Goal: Transaction & Acquisition: Purchase product/service

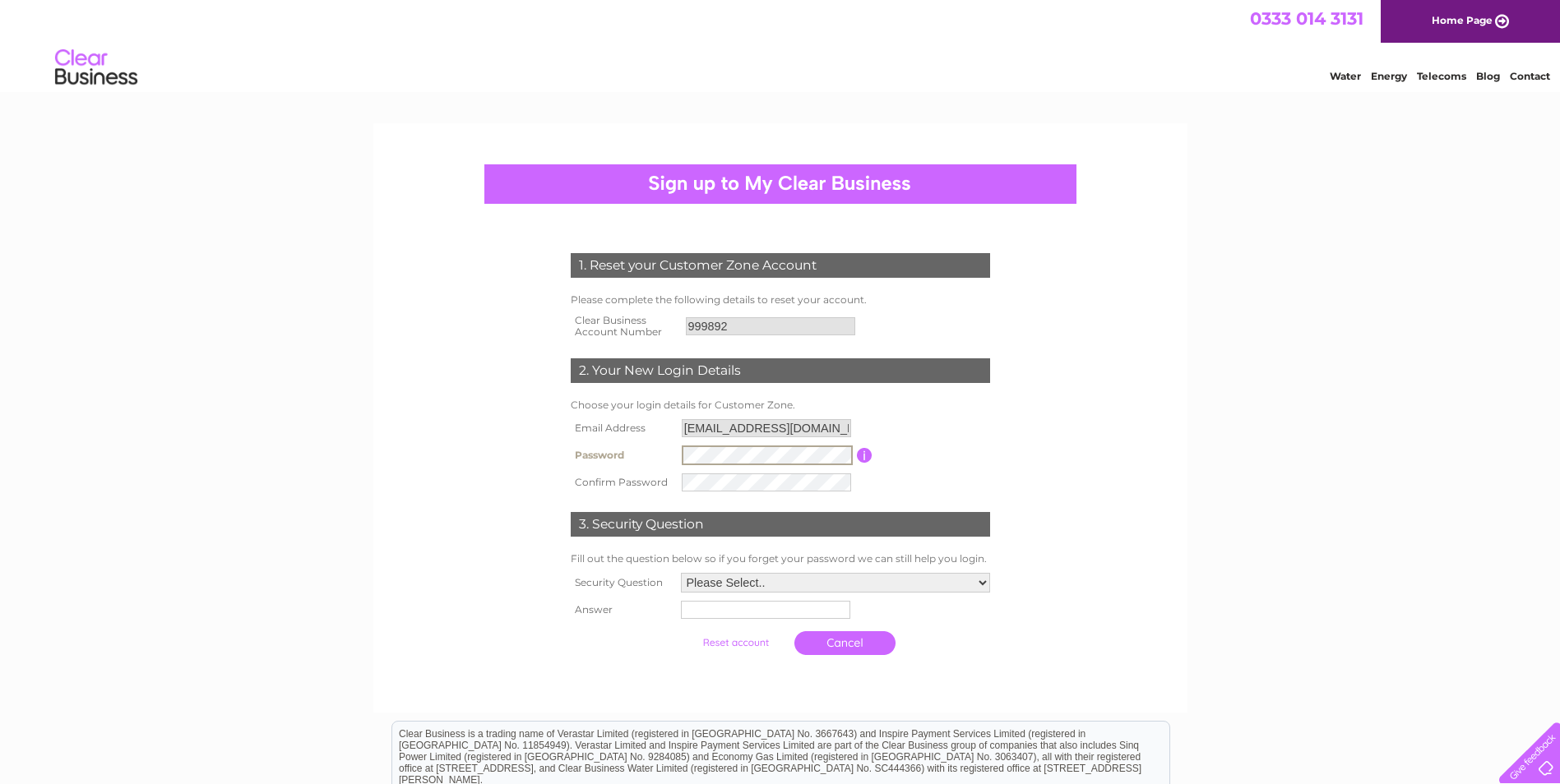
click at [865, 450] on input "button" at bounding box center [864, 455] width 16 height 15
click at [815, 585] on select "Please Select.. In what town or city was your first job? In what town or city d…" at bounding box center [835, 583] width 309 height 20
select select "2"
click at [680, 572] on select "Please Select.. In what town or city was your first job? In what town or city d…" at bounding box center [835, 583] width 311 height 22
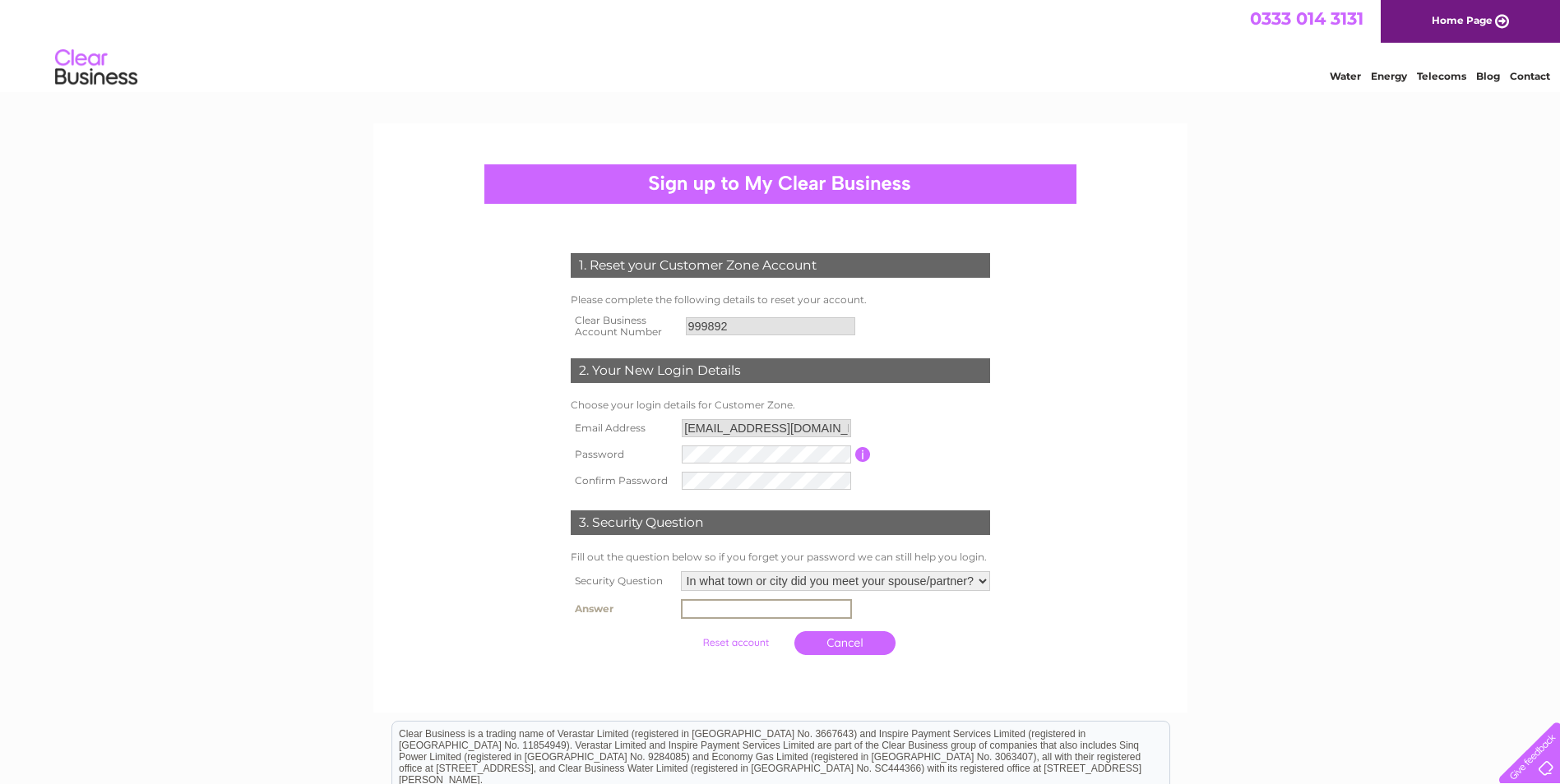
click at [802, 611] on input "text" at bounding box center [766, 609] width 171 height 20
type input "stockport"
click at [707, 637] on input "submit" at bounding box center [735, 641] width 101 height 23
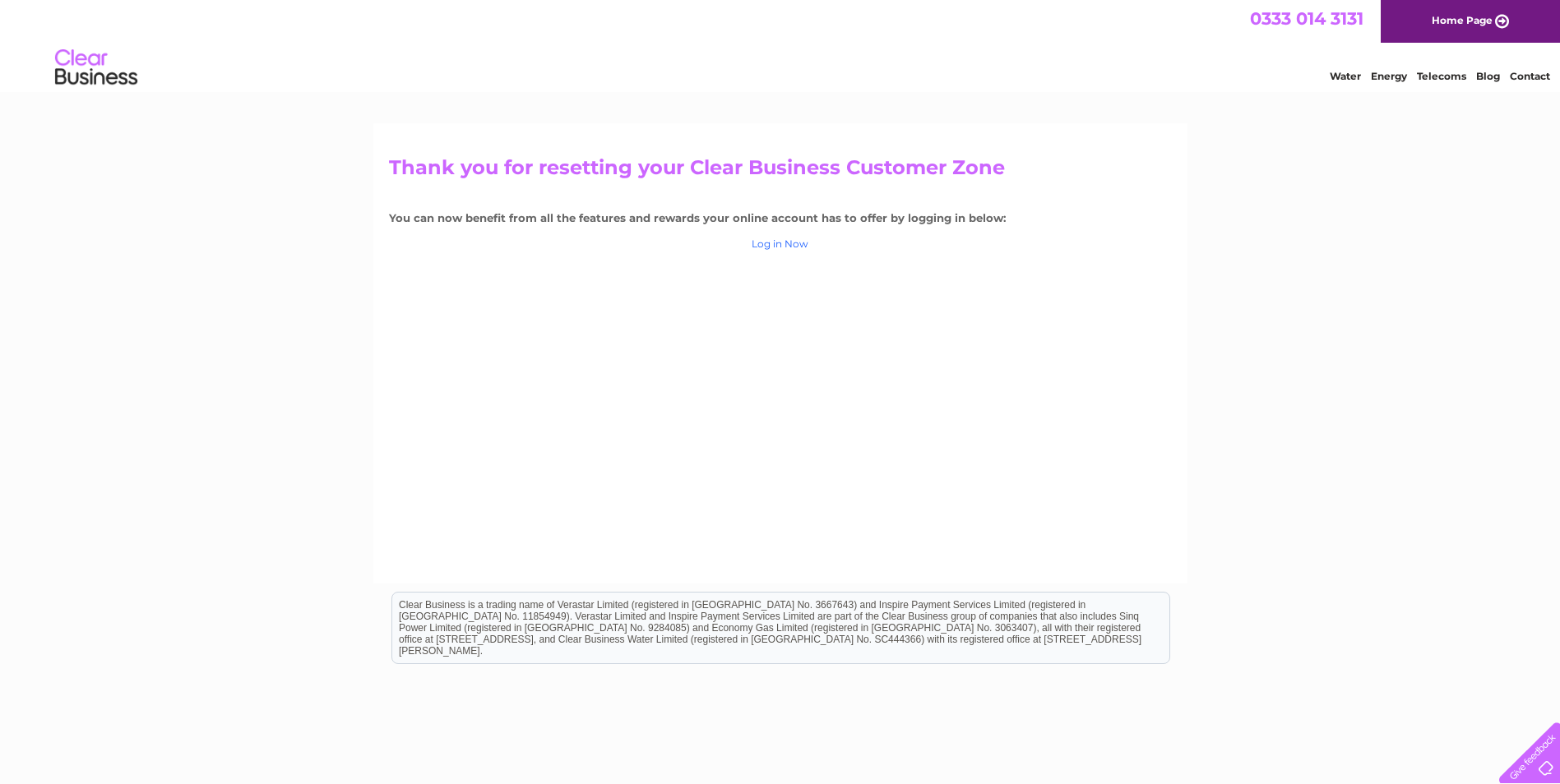
click at [787, 241] on link "Log in Now" at bounding box center [780, 244] width 56 height 12
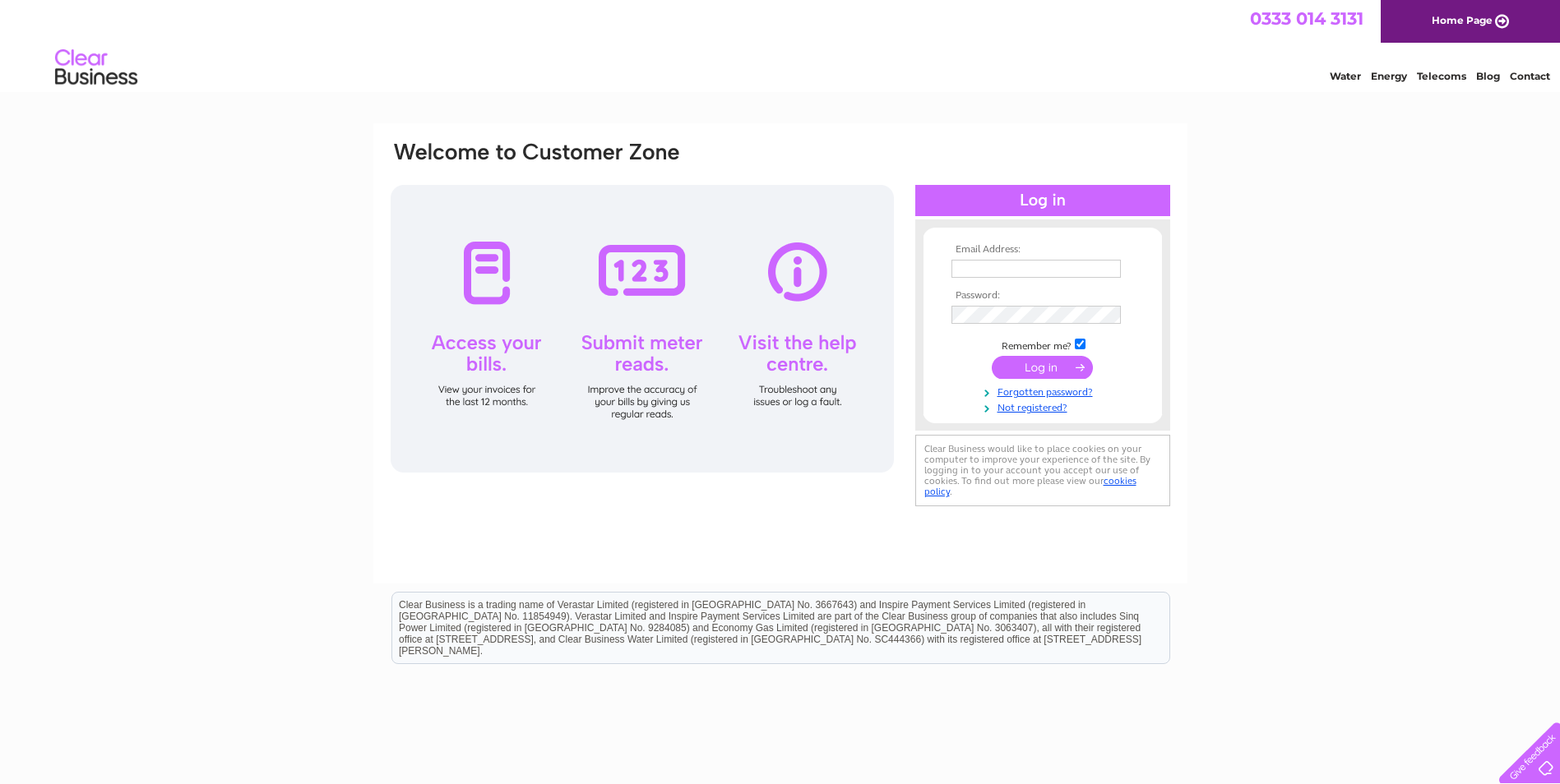
type input "[EMAIL_ADDRESS][DOMAIN_NAME]"
click at [1048, 372] on input "submit" at bounding box center [1042, 366] width 101 height 23
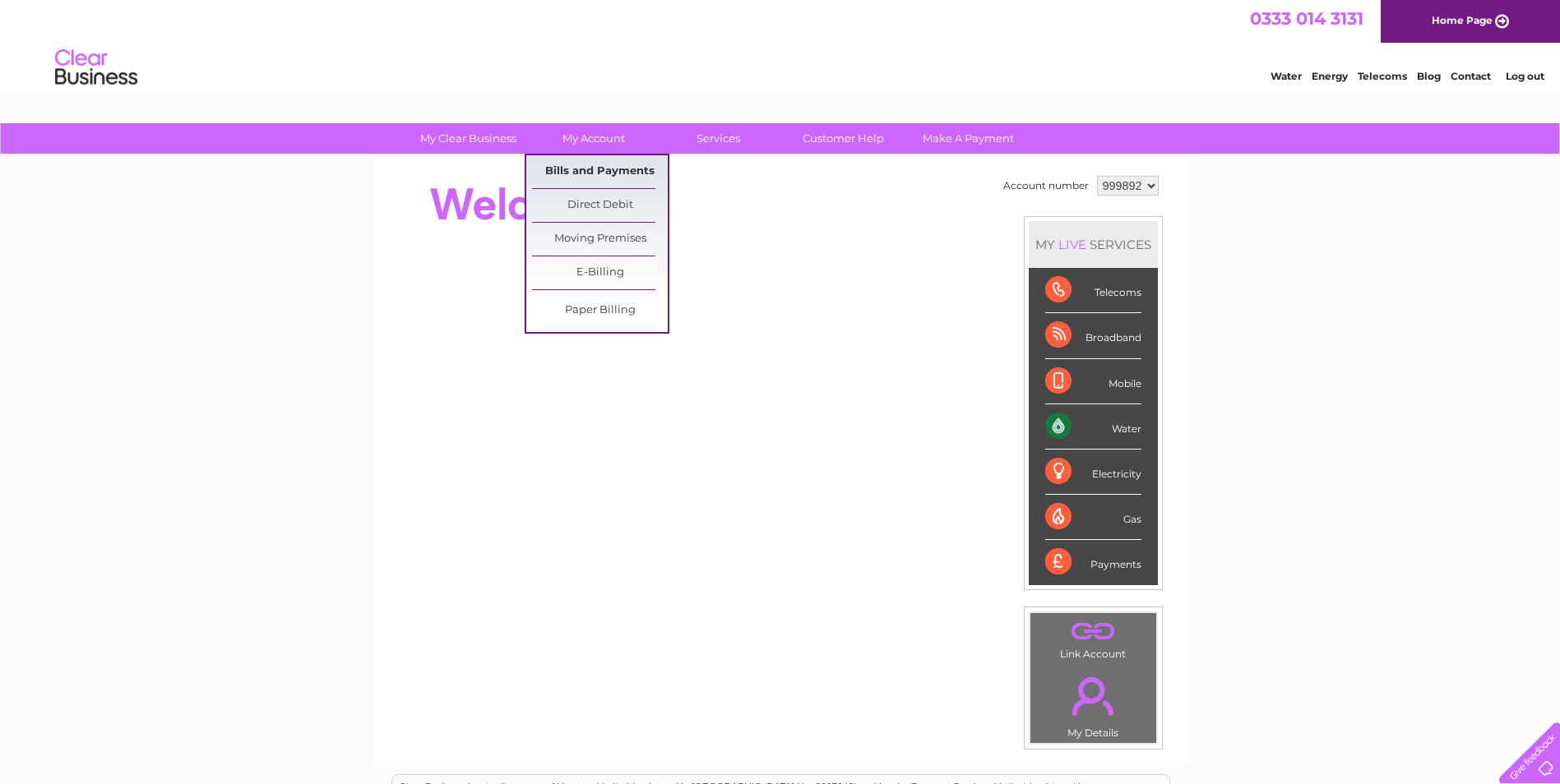
click at [605, 177] on link "Bills and Payments" at bounding box center [600, 171] width 135 height 33
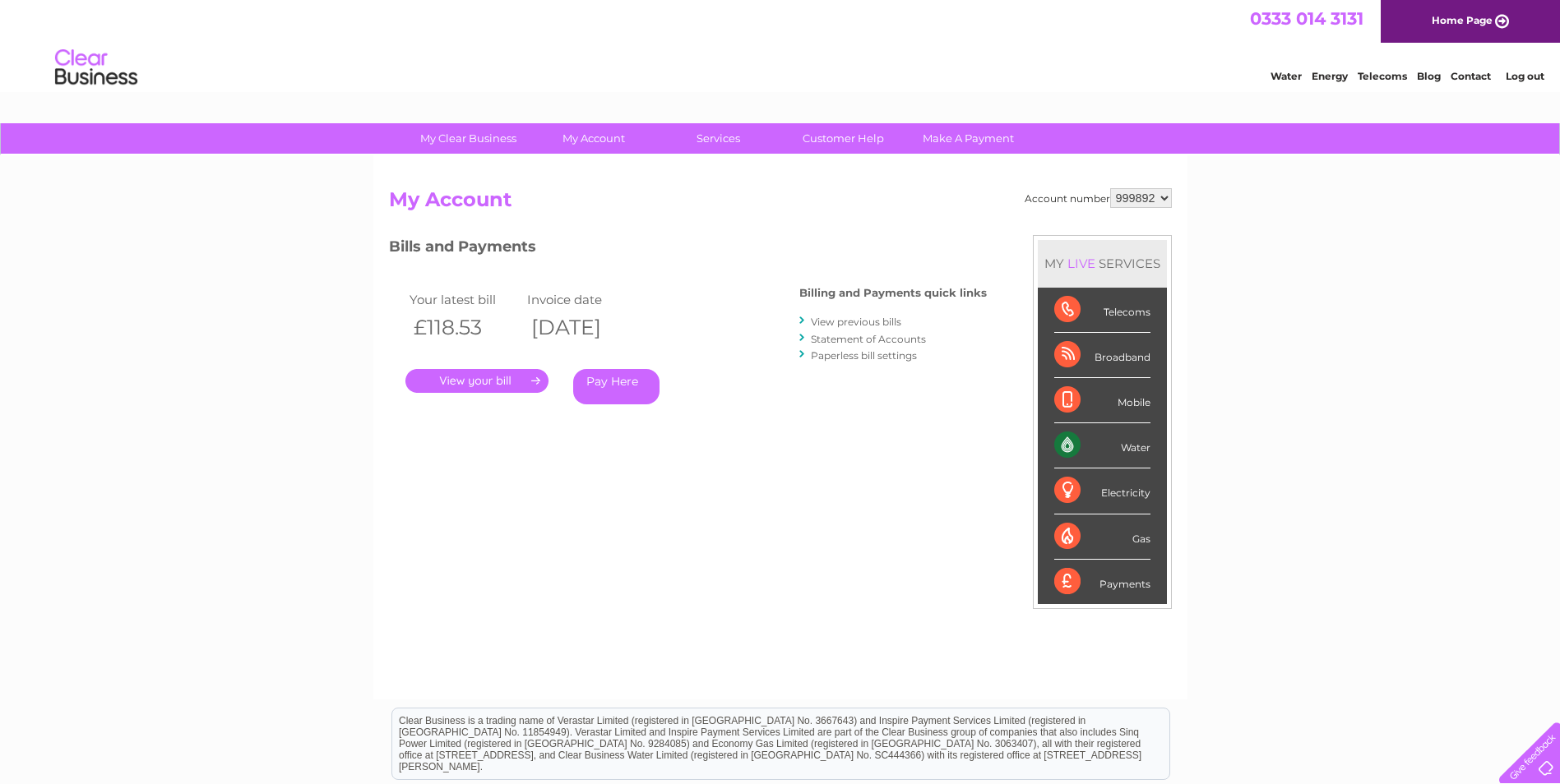
click at [868, 337] on link "Statement of Accounts" at bounding box center [868, 339] width 116 height 12
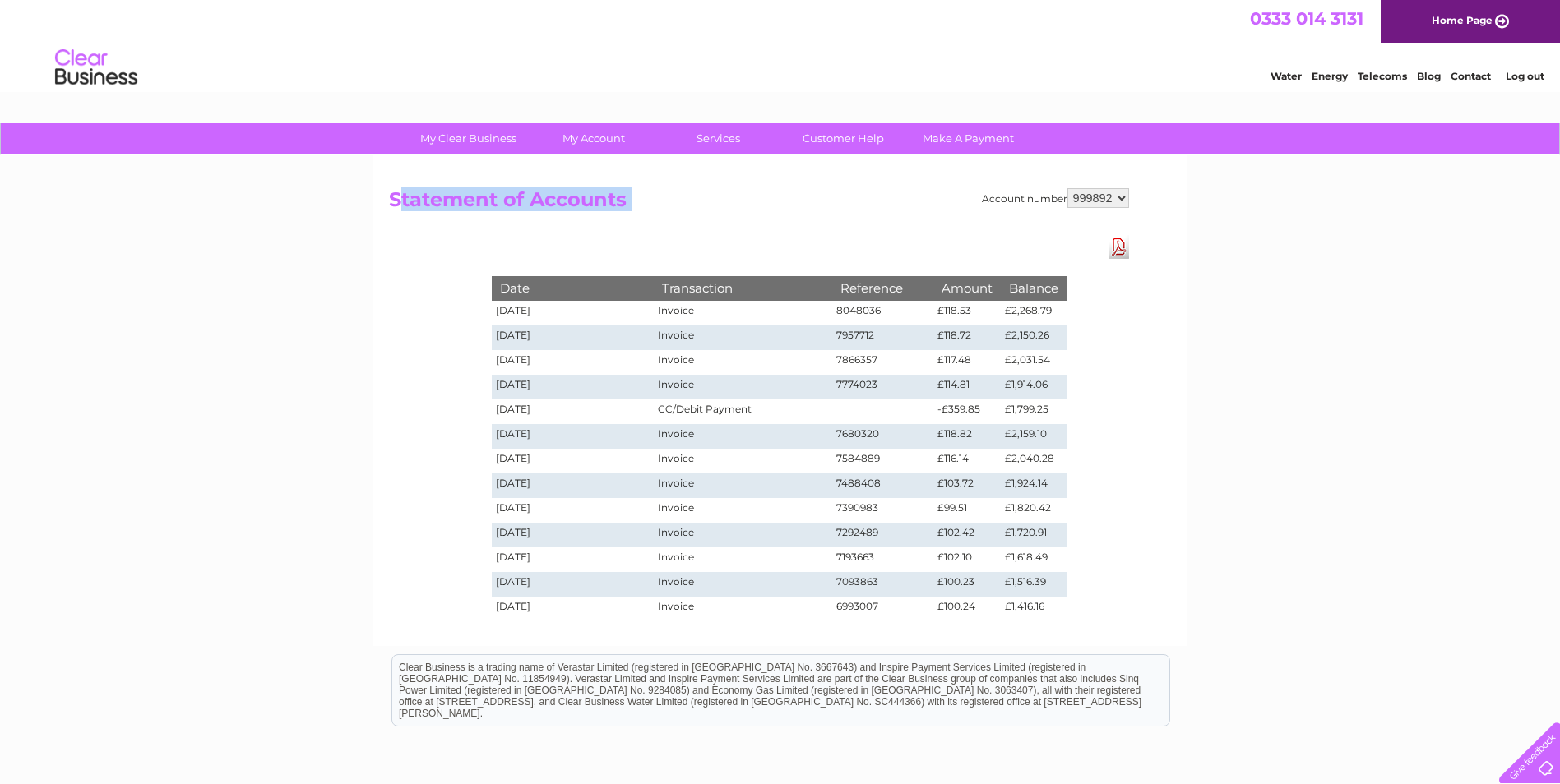
drag, startPoint x: 403, startPoint y: 195, endPoint x: 1087, endPoint y: 613, distance: 801.6
click at [1087, 219] on div "Account number 999892 Statement of Accounts Download Pdf Date Transaction Refer…" at bounding box center [759, 204] width 740 height 32
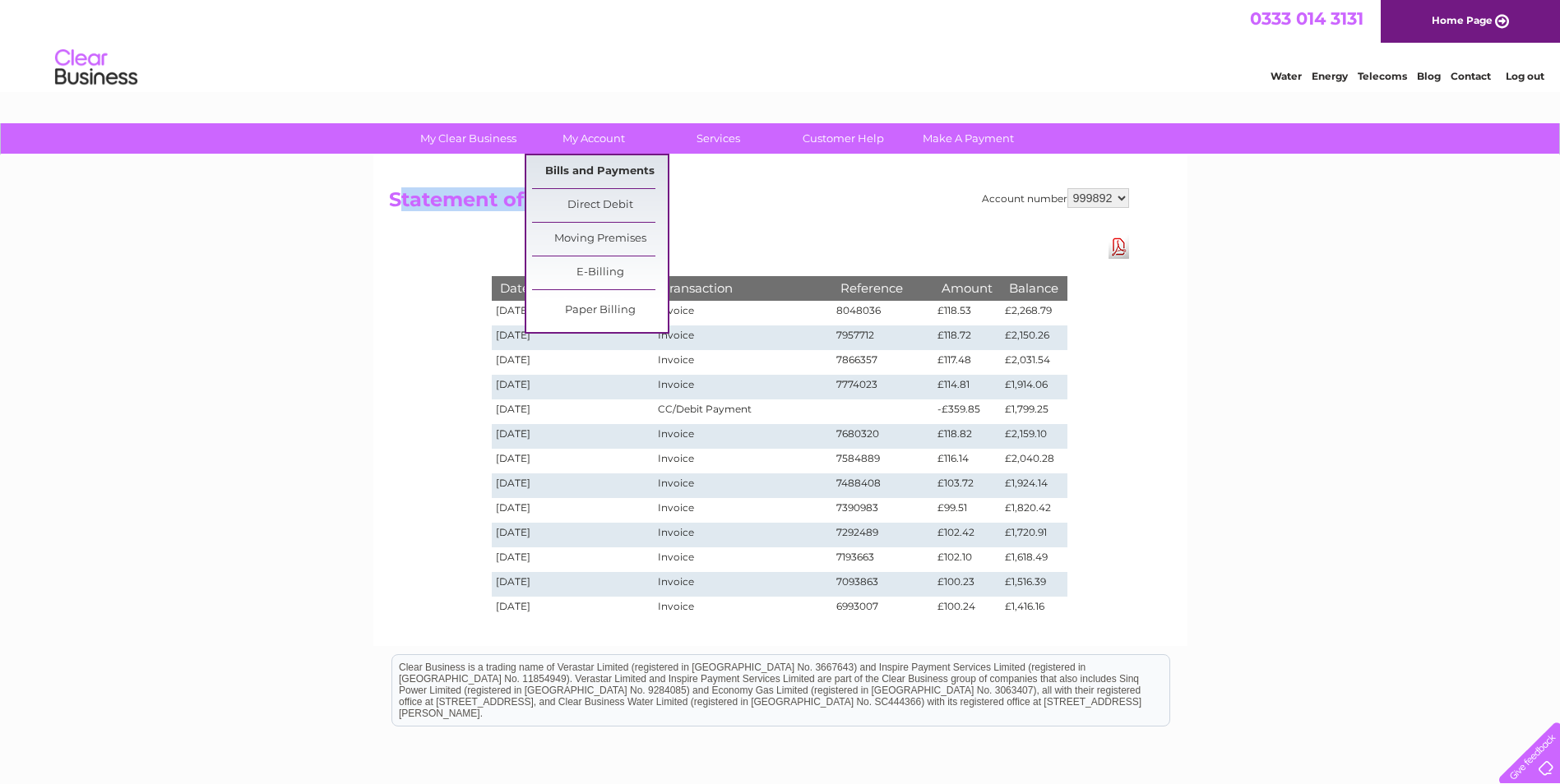
click at [566, 161] on link "Bills and Payments" at bounding box center [600, 171] width 135 height 33
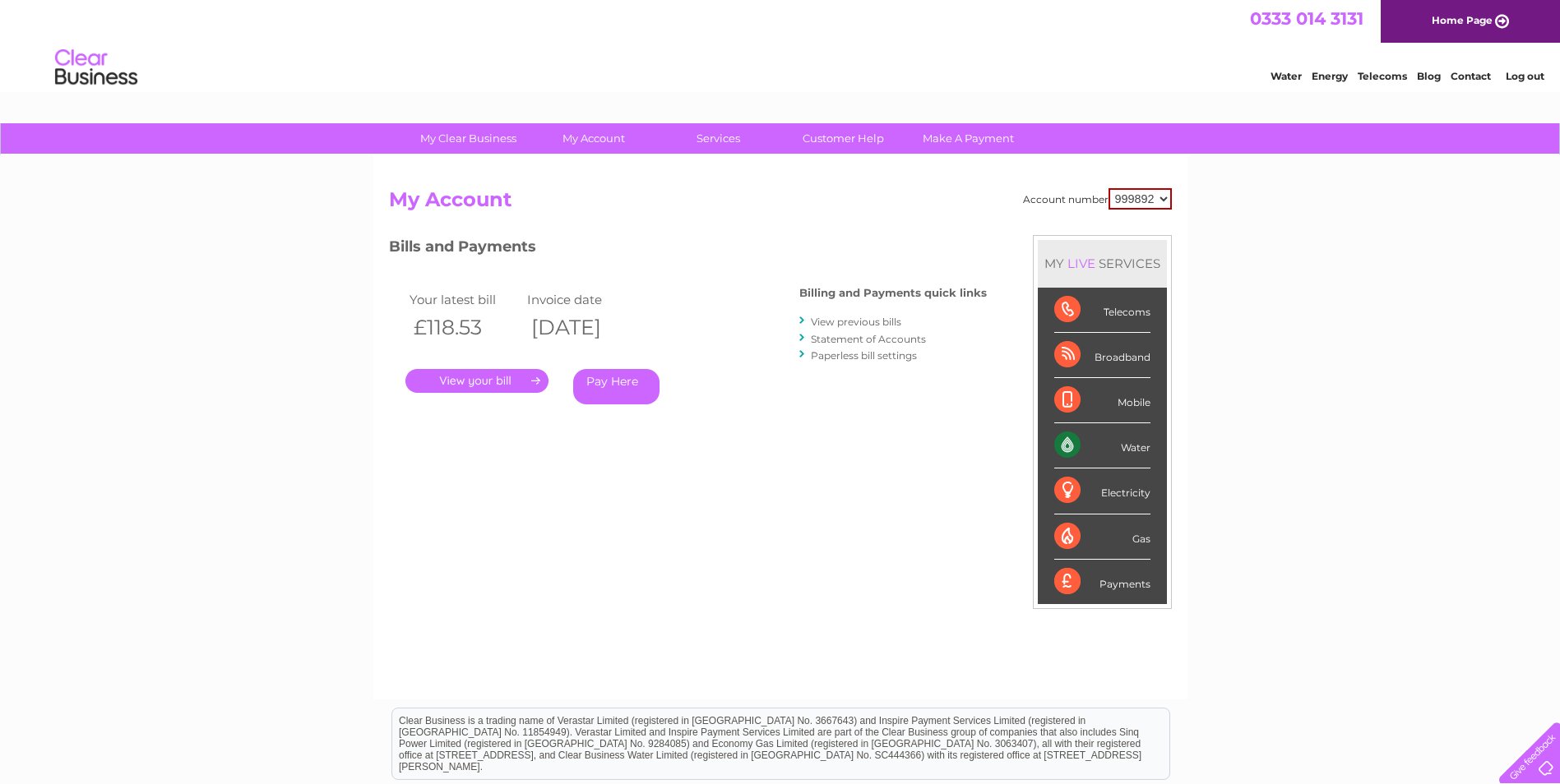
click at [616, 386] on link "Pay Here" at bounding box center [616, 387] width 86 height 36
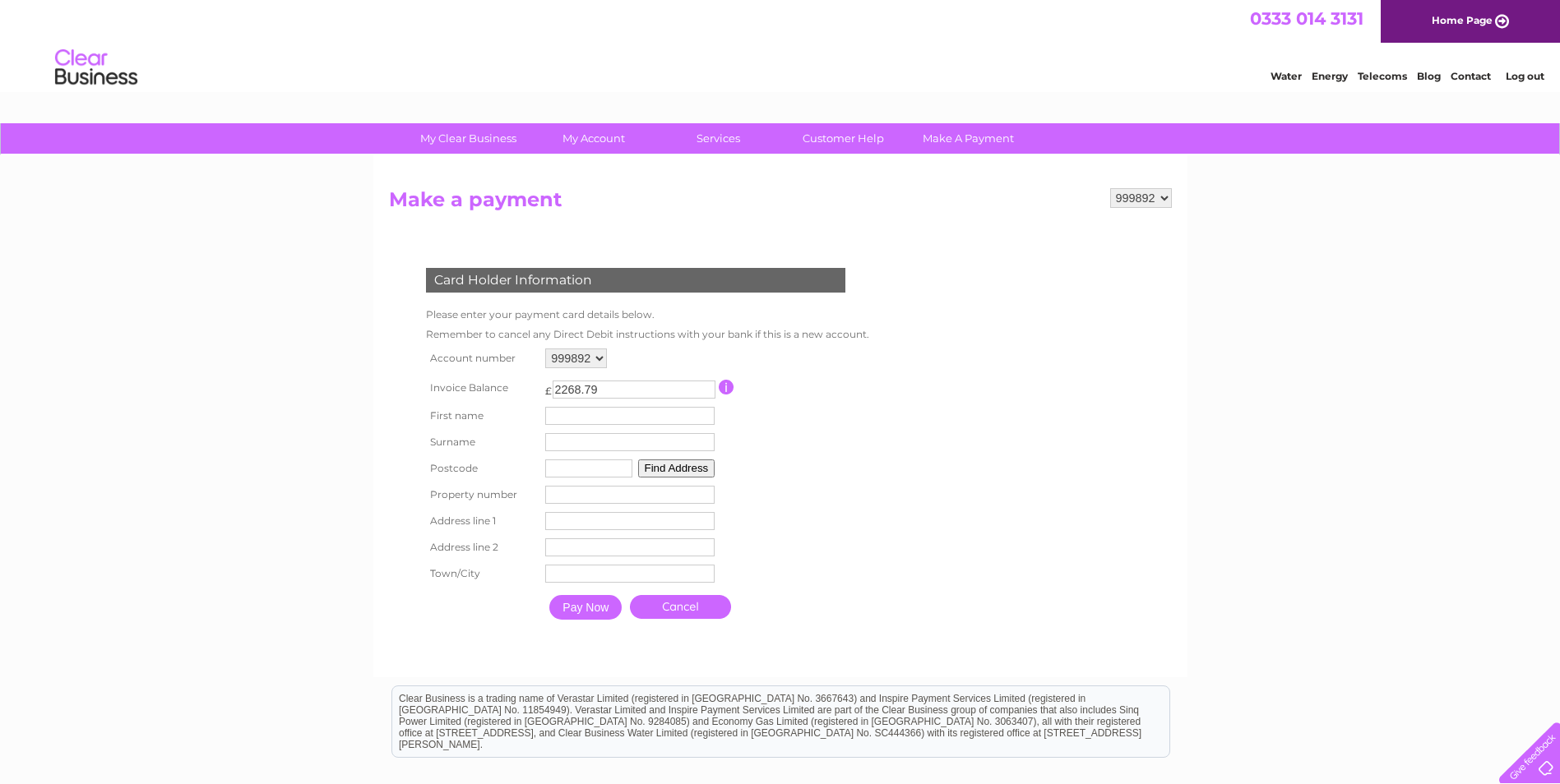
click at [616, 386] on input "2268.79" at bounding box center [633, 389] width 163 height 18
click at [598, 387] on input "2268.79" at bounding box center [633, 389] width 163 height 18
drag, startPoint x: 626, startPoint y: 385, endPoint x: 528, endPoint y: 392, distance: 98.2
click at [528, 392] on tr "Invoice Balance £ 2268.79 This payment facility permits payment of the full out…" at bounding box center [644, 387] width 445 height 31
type input "359.85"
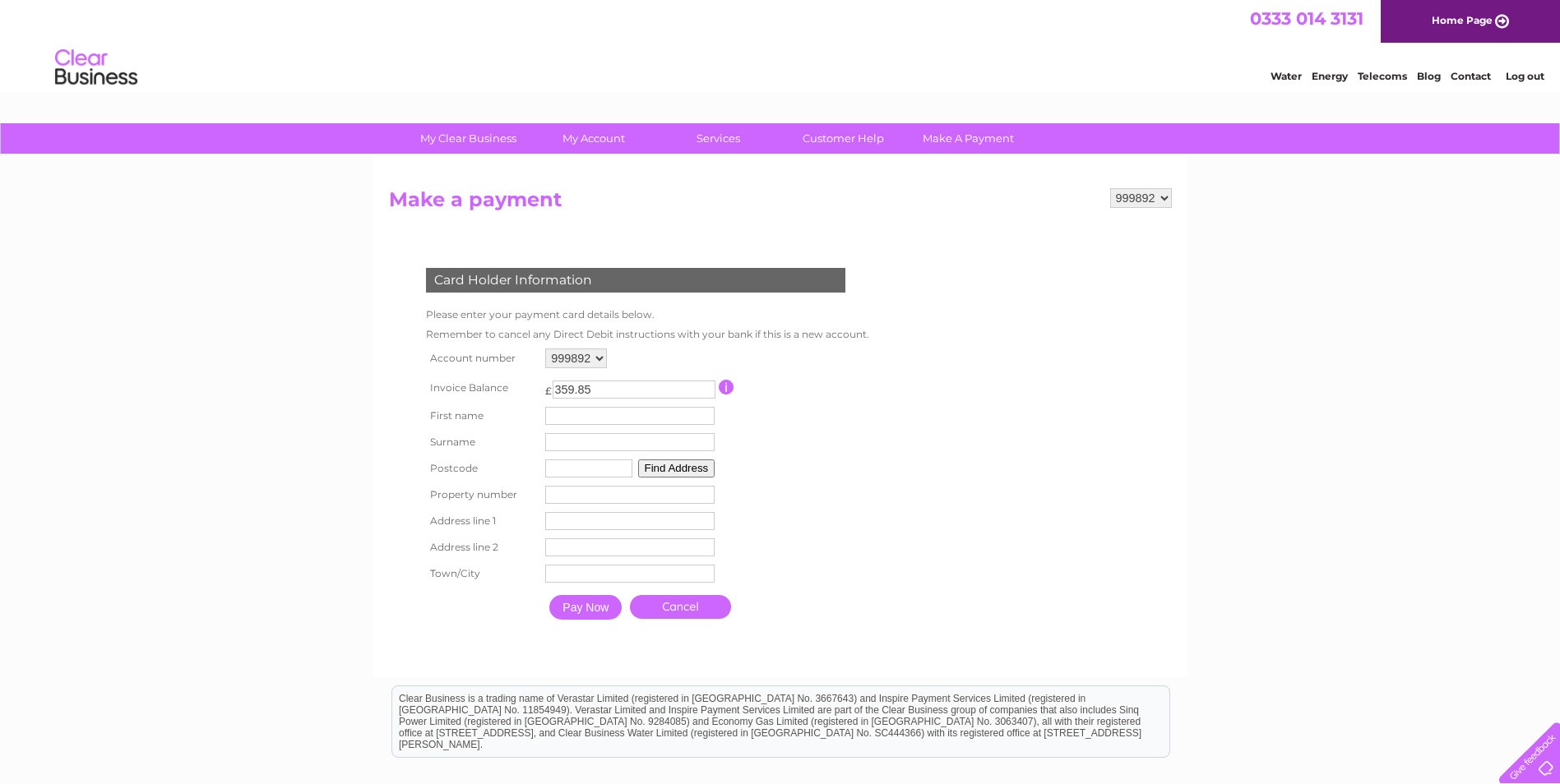
click at [630, 421] on input "text" at bounding box center [629, 416] width 169 height 18
type input "edward"
type input "bromley"
type input "sk87eg"
type input "The Church Inn"
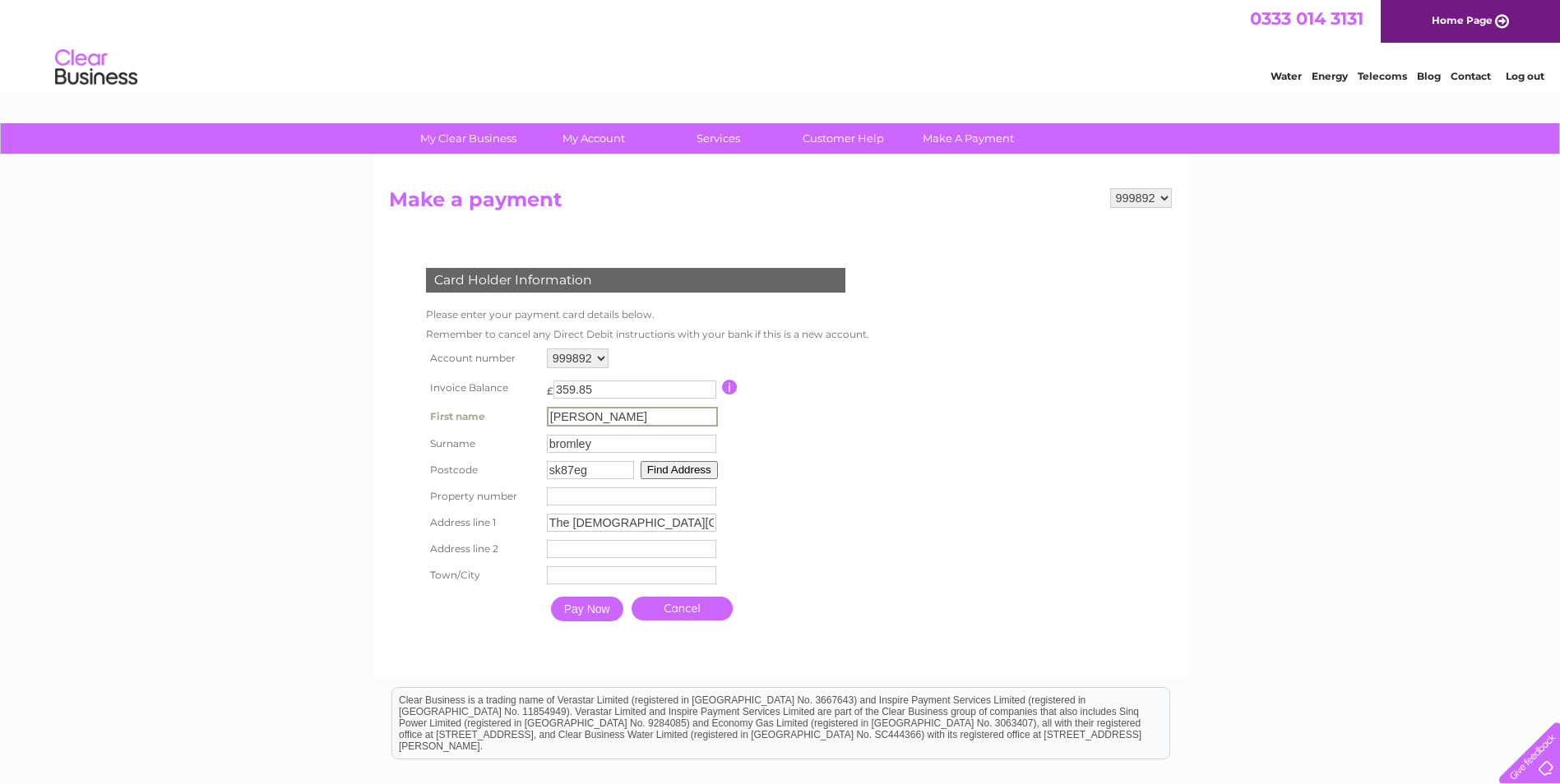
type input "90 Ravenoak Road"
type input "stockport"
type input "Christopher"
drag, startPoint x: 666, startPoint y: 516, endPoint x: 474, endPoint y: 527, distance: 192.3
click at [474, 527] on tr "Address line 1 The Church Inn Address Line One" at bounding box center [646, 521] width 449 height 28
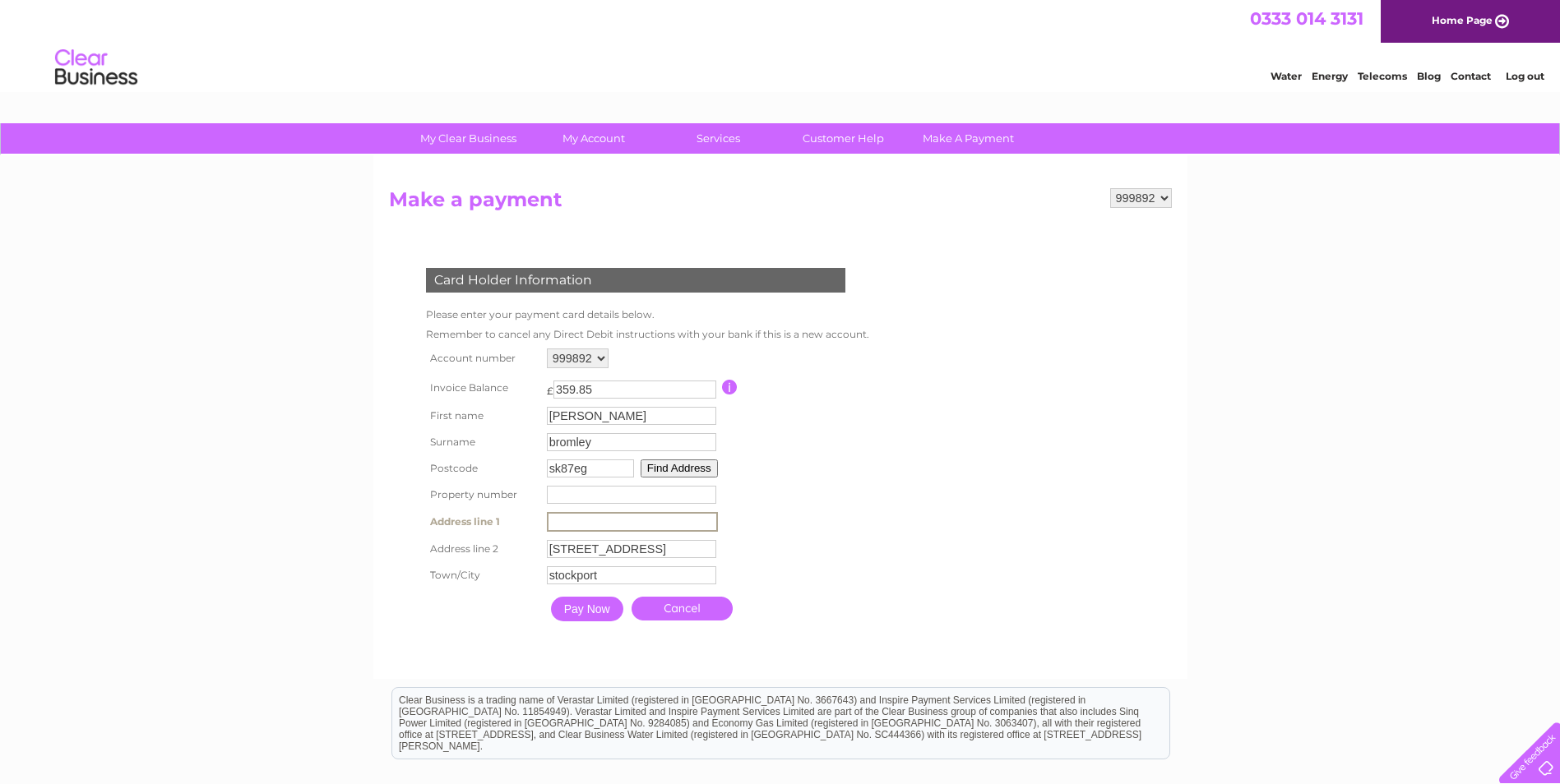
click at [595, 496] on input "number" at bounding box center [631, 495] width 169 height 18
type input "90"
drag, startPoint x: 658, startPoint y: 551, endPoint x: 528, endPoint y: 572, distance: 131.7
click at [528, 572] on tbody "Account number 999892 Invoice Balance £ 359.85 Surname" at bounding box center [646, 487] width 449 height 285
click at [552, 517] on input "text" at bounding box center [631, 521] width 169 height 18
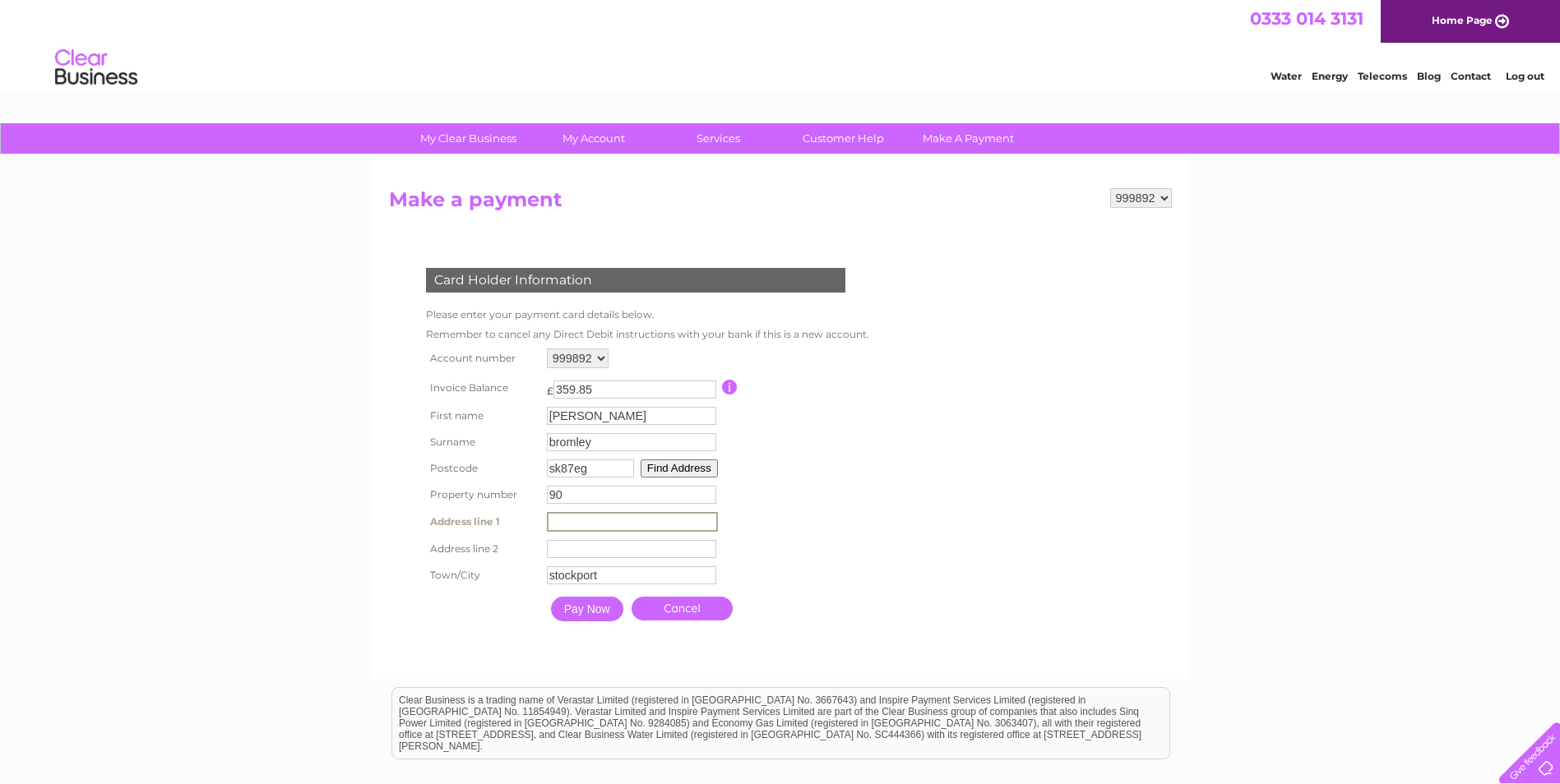
paste input "90 Ravenoak Road"
click at [571, 522] on input "90 Ravenoak Road" at bounding box center [632, 522] width 171 height 20
type input "Ravenoak Road"
click at [797, 552] on table "Account number 999892 Invoice Balance £ 359.85 First name Christopher 90" at bounding box center [646, 487] width 449 height 285
click at [592, 601] on input "Pay Now" at bounding box center [585, 607] width 72 height 25
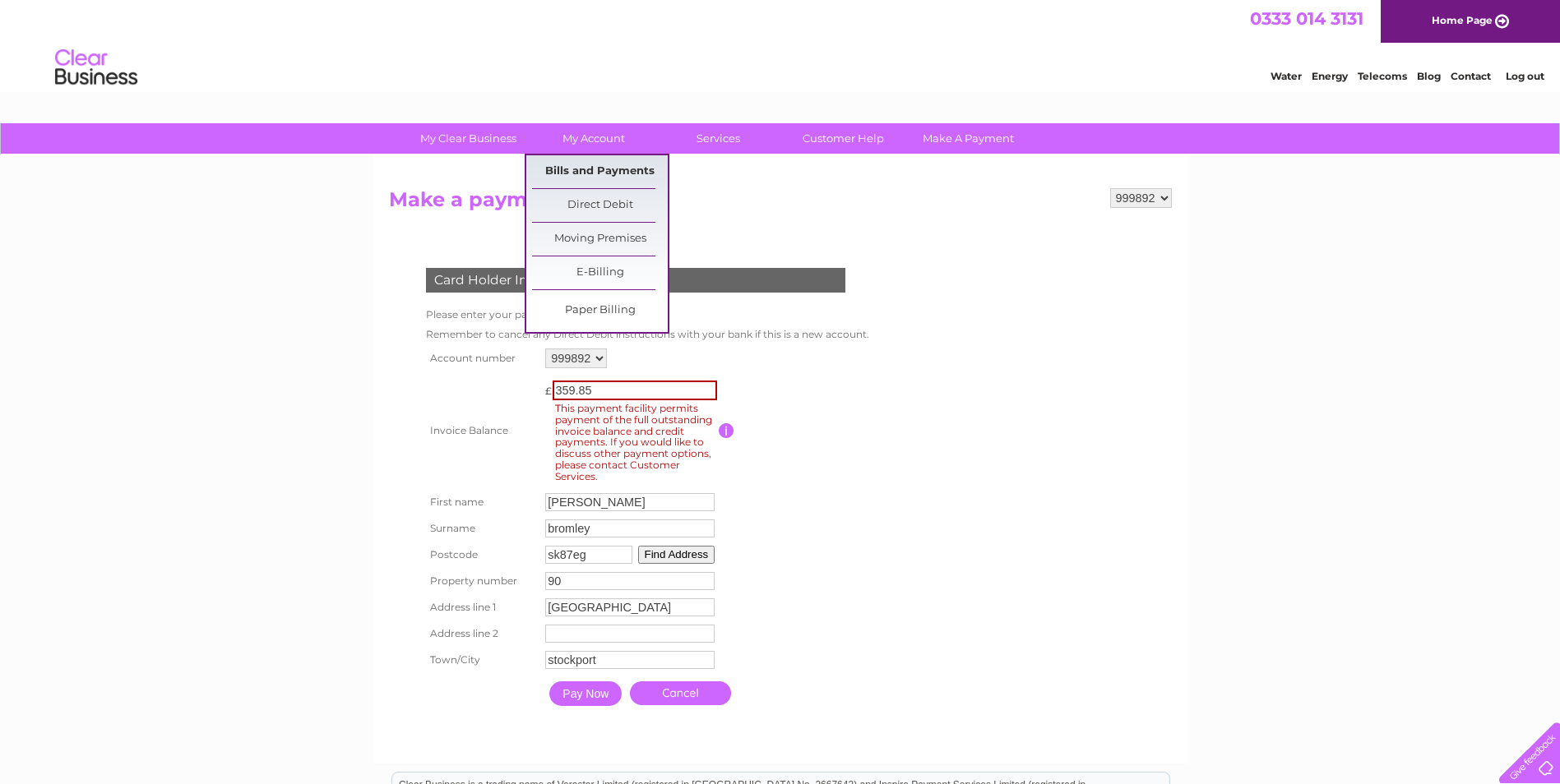
click at [595, 168] on link "Bills and Payments" at bounding box center [600, 171] width 135 height 33
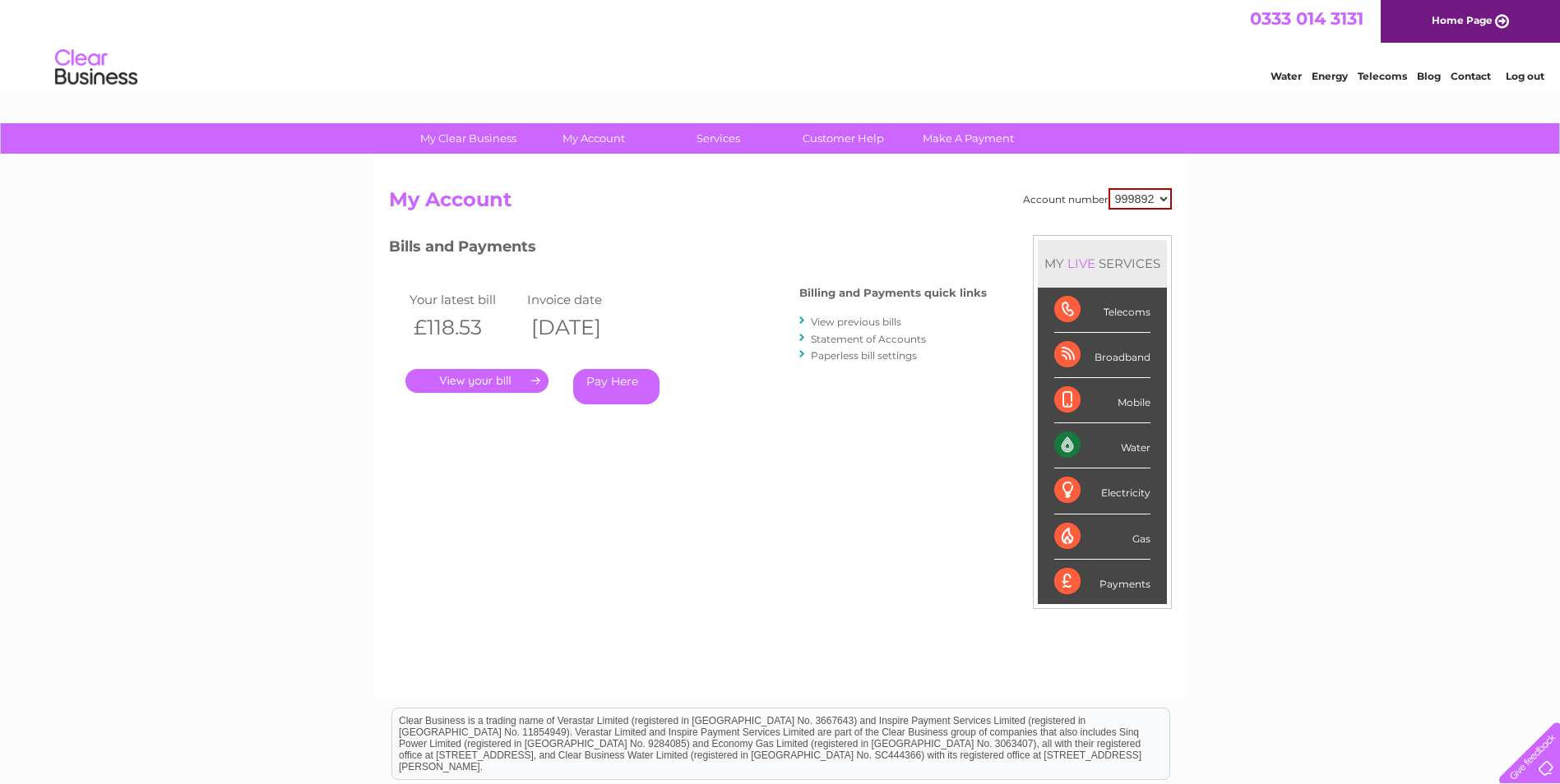
click at [488, 375] on link "." at bounding box center [476, 381] width 143 height 24
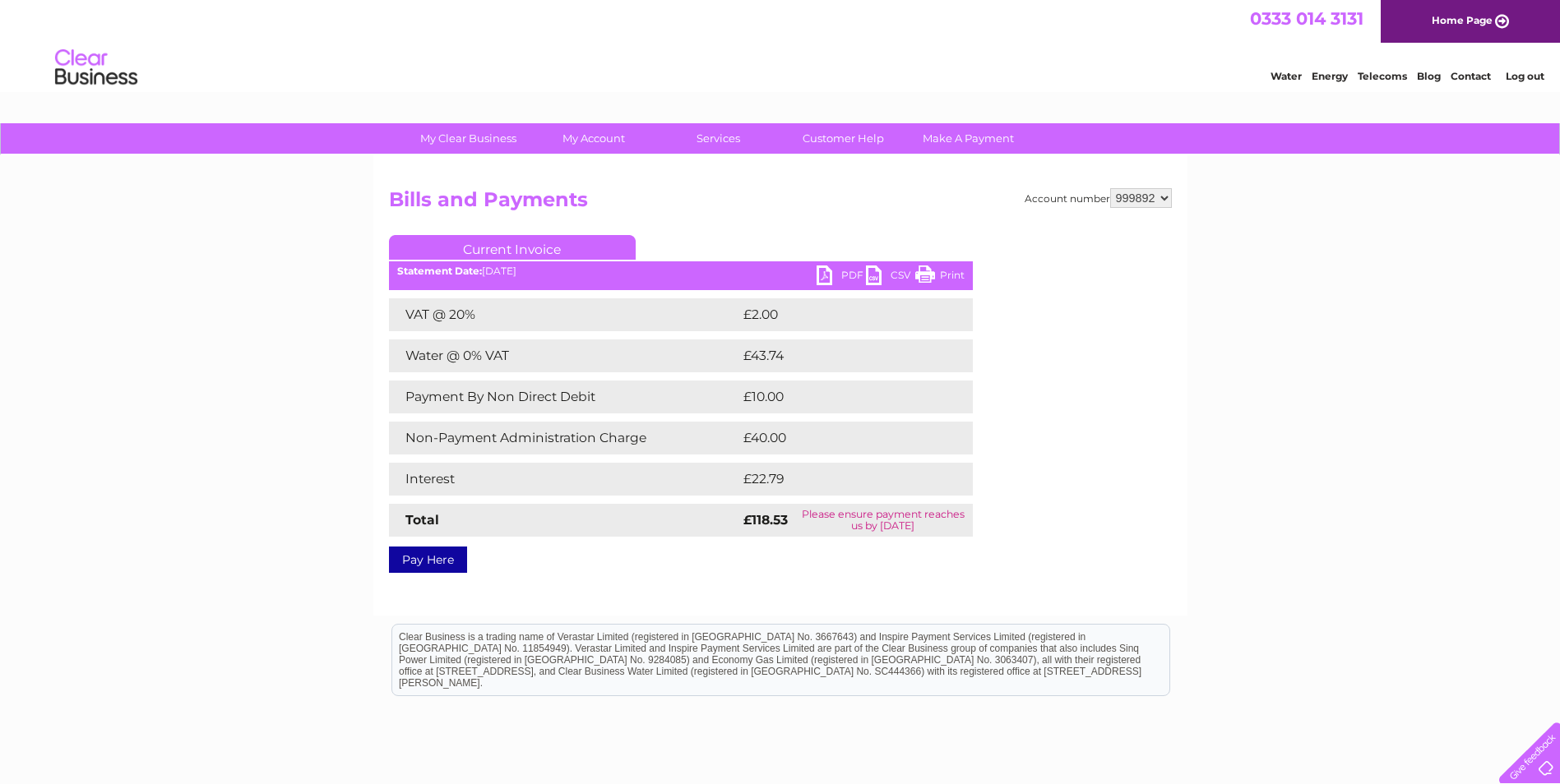
click at [844, 276] on link "PDF" at bounding box center [842, 277] width 49 height 24
